Goal: Task Accomplishment & Management: Complete application form

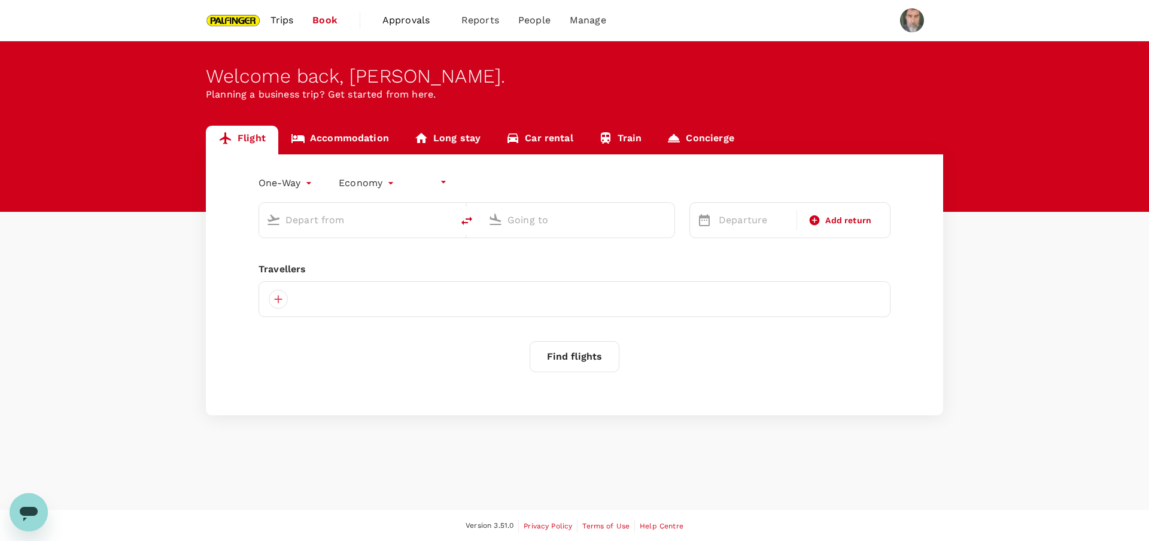
type input "undefined, undefined (any)"
type input "roundtrip"
type input "Singapore Changi (SIN)"
type input "Suvarnabhumi Intl (BKK)"
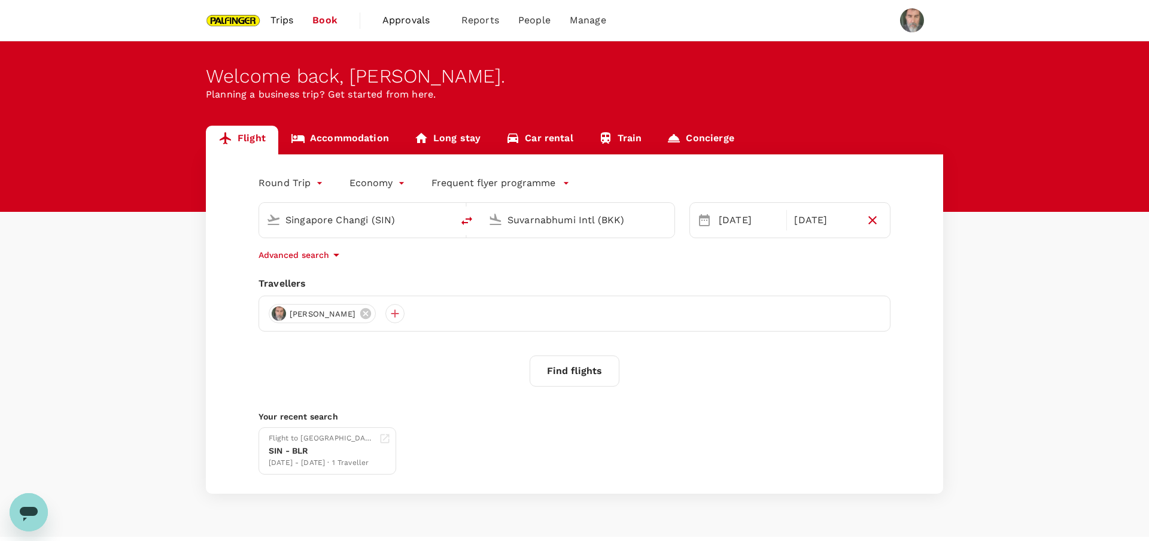
click at [281, 19] on span "Trips" at bounding box center [281, 20] width 23 height 14
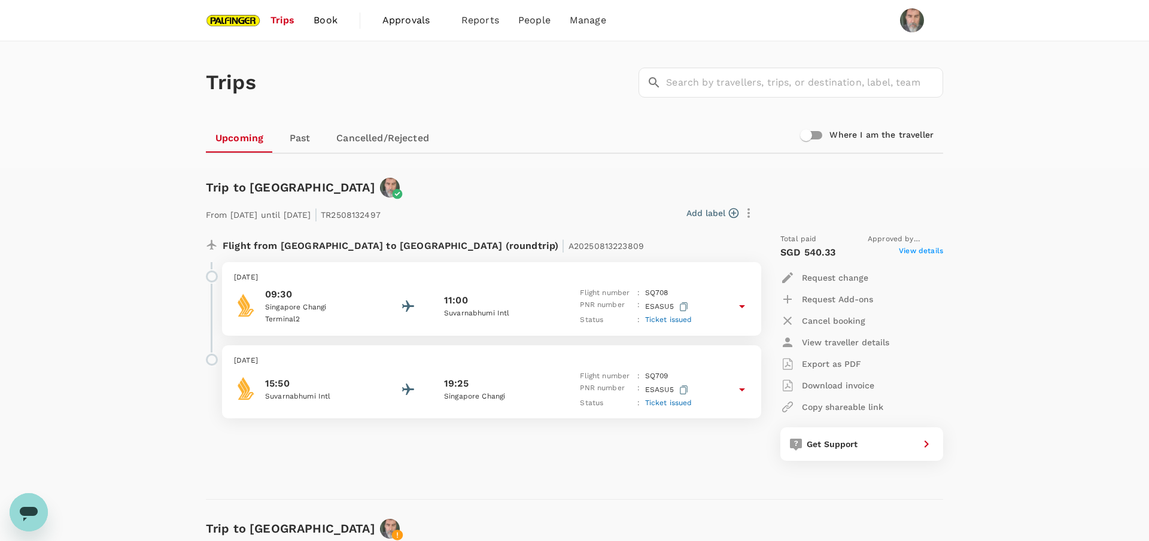
click at [739, 389] on icon at bounding box center [742, 389] width 6 height 3
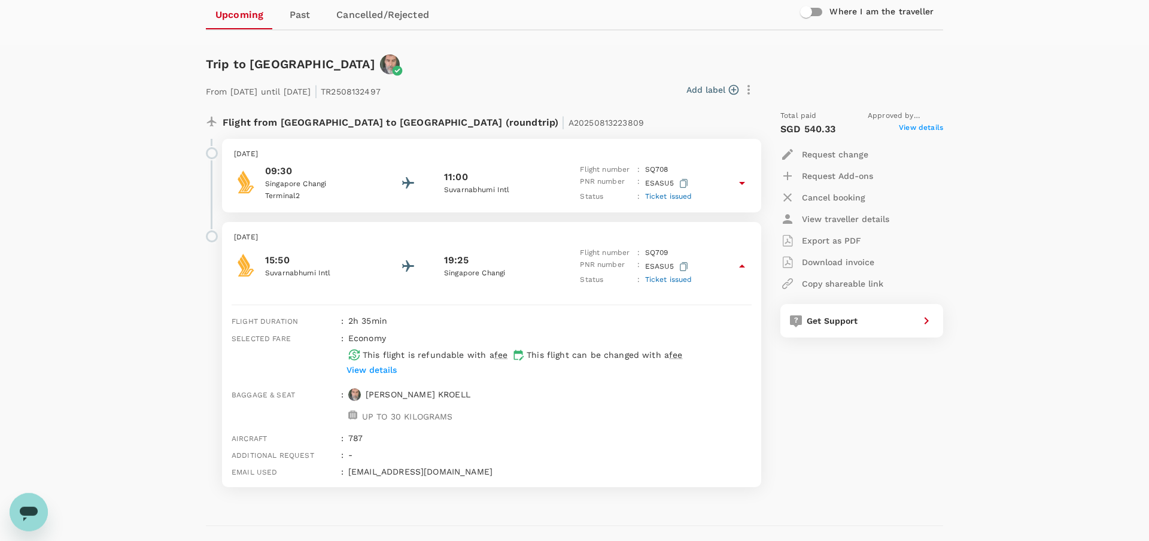
scroll to position [122, 0]
click at [836, 152] on p "Request change" at bounding box center [835, 156] width 66 height 12
click at [850, 185] on li "Change travel dates" at bounding box center [847, 185] width 134 height 22
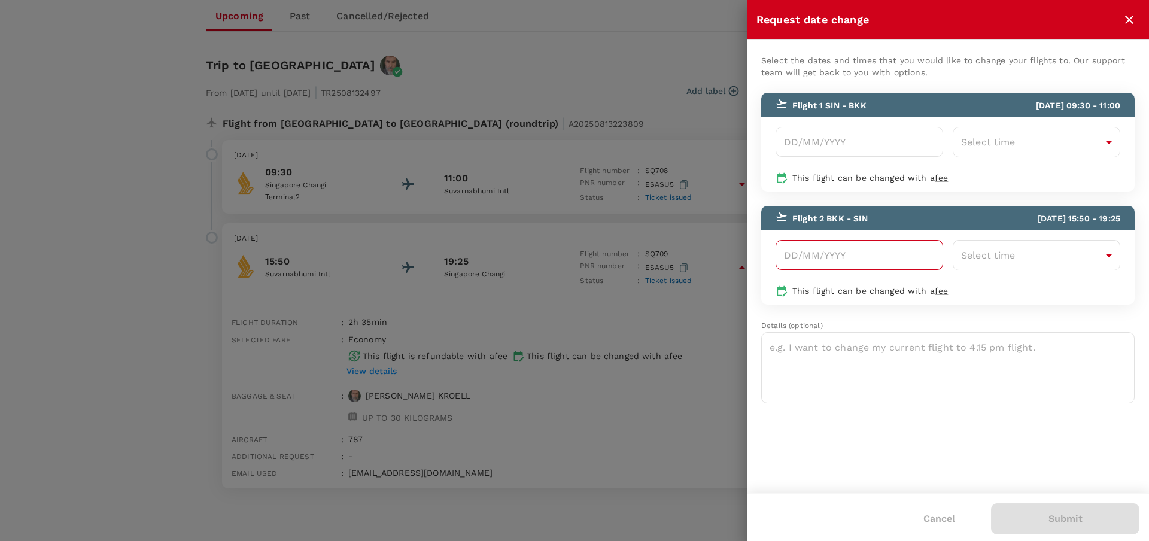
click at [875, 253] on input "Choose date" at bounding box center [858, 255] width 167 height 30
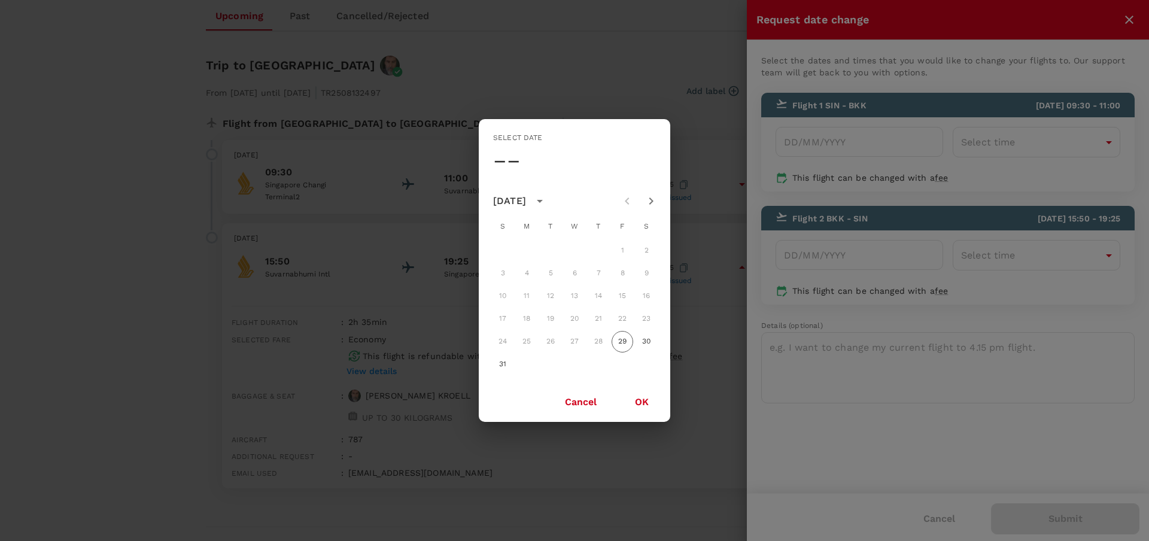
click at [598, 296] on div "10 11 12 13 14 15 16" at bounding box center [574, 296] width 191 height 22
click at [598, 295] on div "10 11 12 13 14 15 16" at bounding box center [574, 296] width 191 height 22
click at [653, 197] on icon "Next month" at bounding box center [651, 201] width 14 height 14
click at [502, 293] on button "14" at bounding box center [503, 296] width 22 height 22
type input "[DATE]"
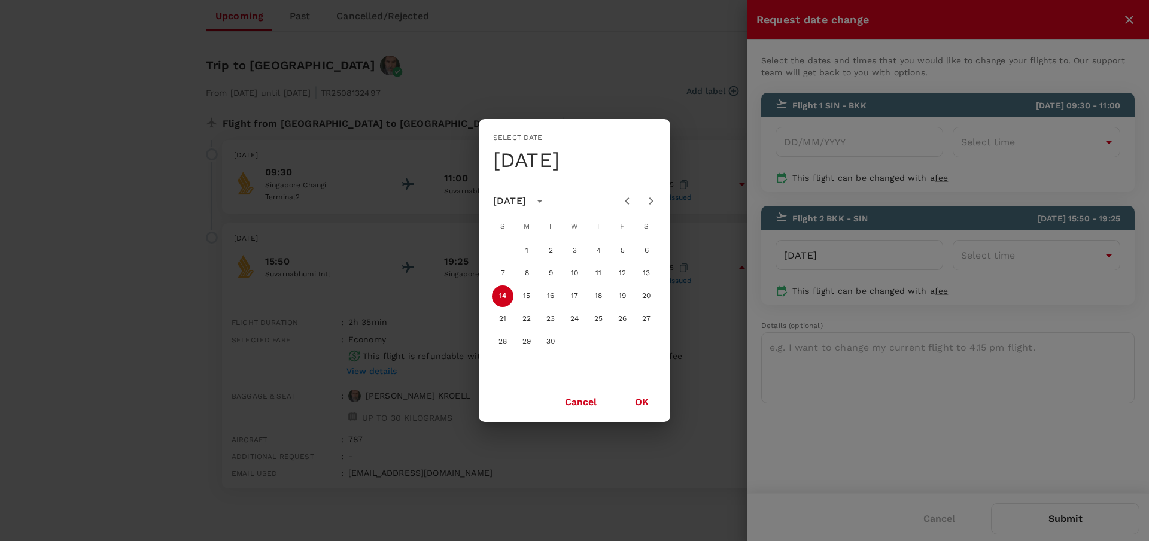
click at [642, 402] on button "OK" at bounding box center [641, 402] width 47 height 30
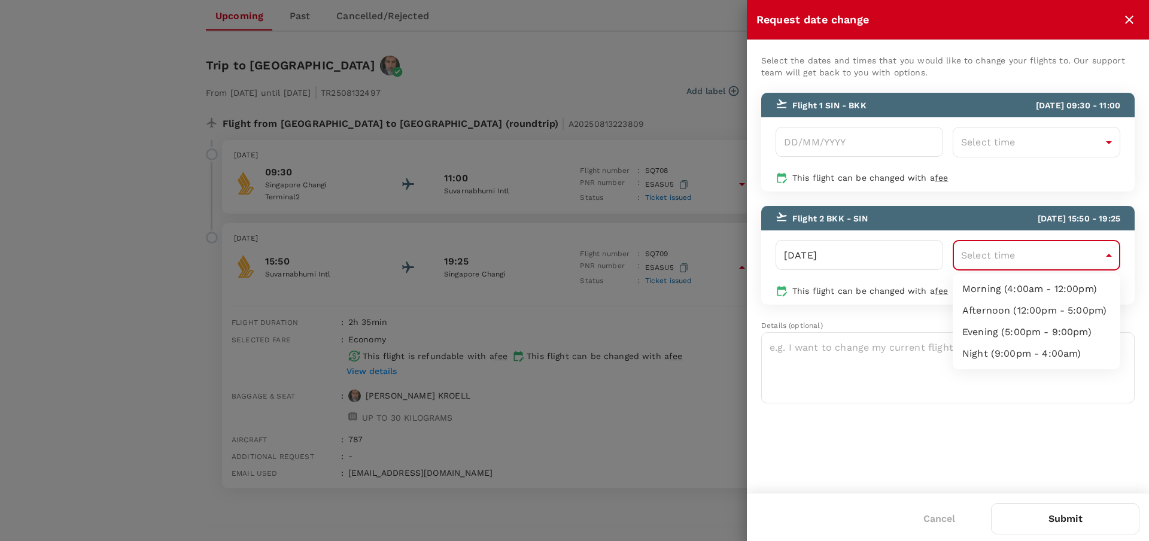
click at [1103, 255] on body "Trips Book Approvals 0 Reports People Manage Trips ​ ​ Upcoming Past Cancelled/…" at bounding box center [574, 401] width 1149 height 1047
click at [1057, 310] on li "Afternoon (12:00pm - 5:00pm)" at bounding box center [1035, 311] width 167 height 22
type input "12:00-17:00"
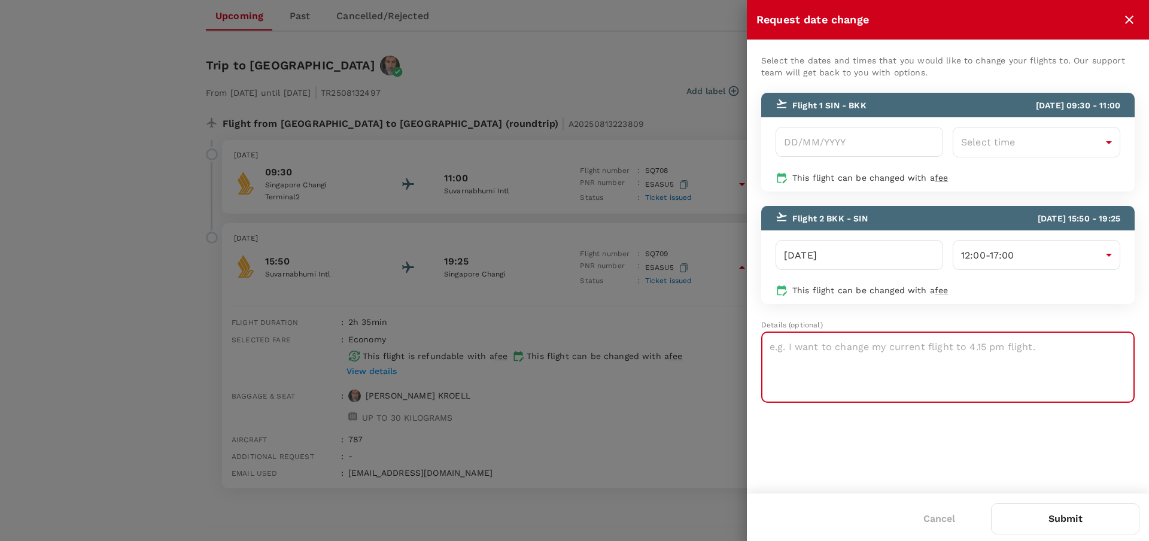
click at [843, 348] on textarea at bounding box center [947, 366] width 373 height 71
type textarea "same flight as before SQ709"
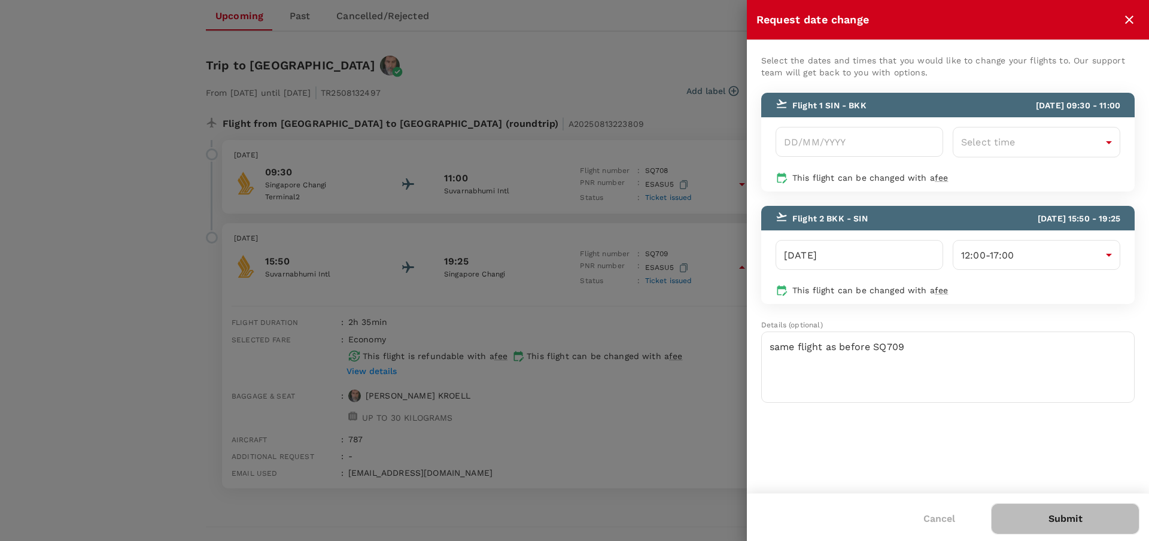
click at [1065, 519] on button "Submit" at bounding box center [1065, 518] width 148 height 31
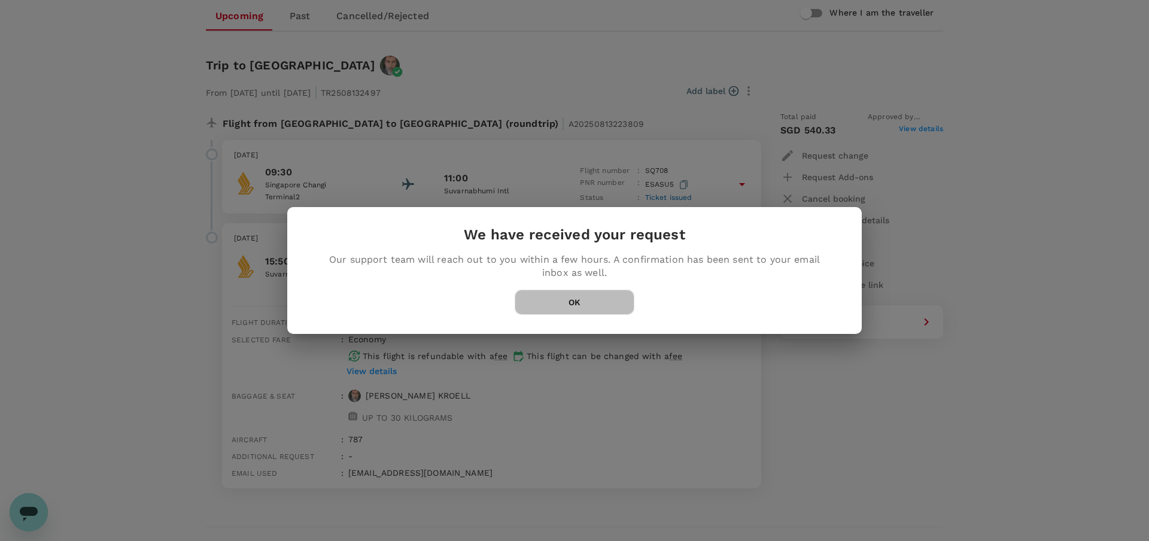
click at [577, 300] on button "OK" at bounding box center [574, 302] width 120 height 25
